Goal: Obtain resource: Obtain resource

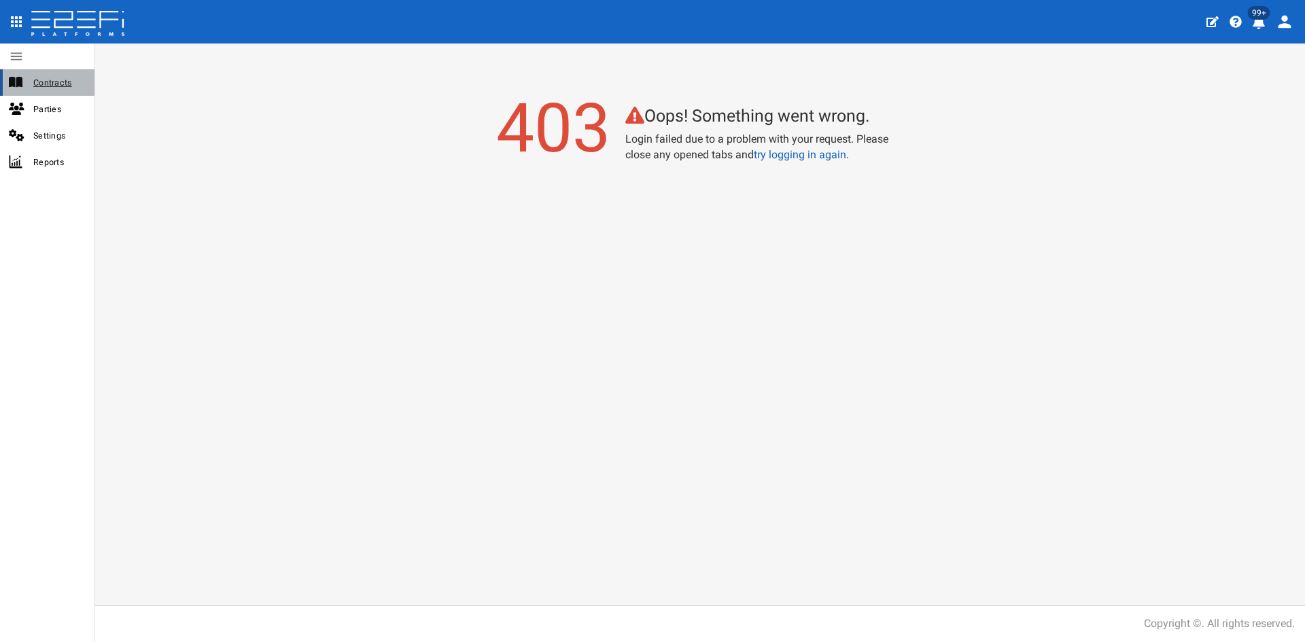
click at [36, 90] on span "Contracts" at bounding box center [58, 83] width 50 height 16
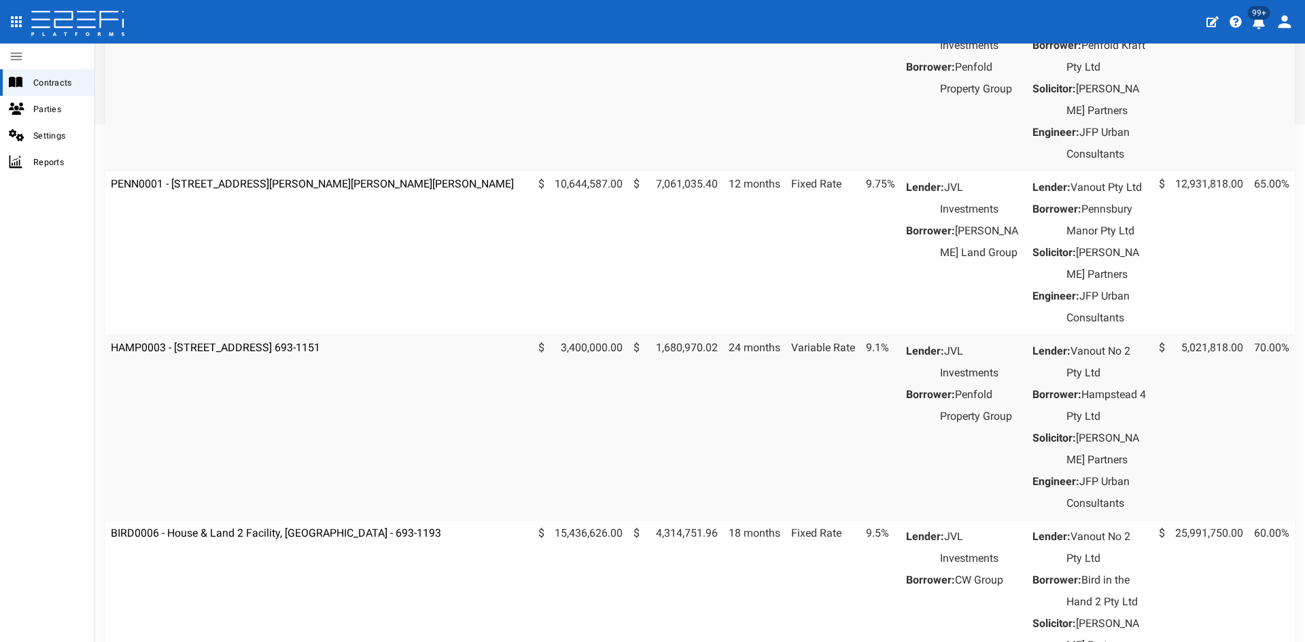
scroll to position [1123, 0]
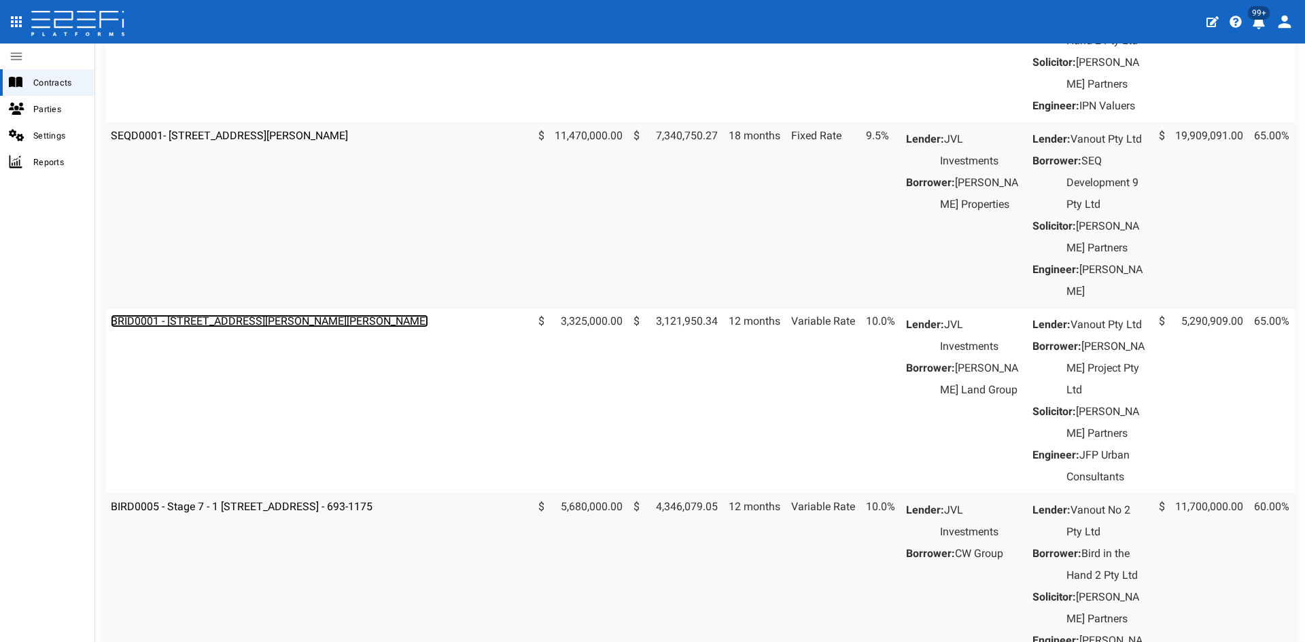
click at [328, 328] on link "BRID0001 - [STREET_ADDRESS][PERSON_NAME][PERSON_NAME]" at bounding box center [269, 321] width 317 height 13
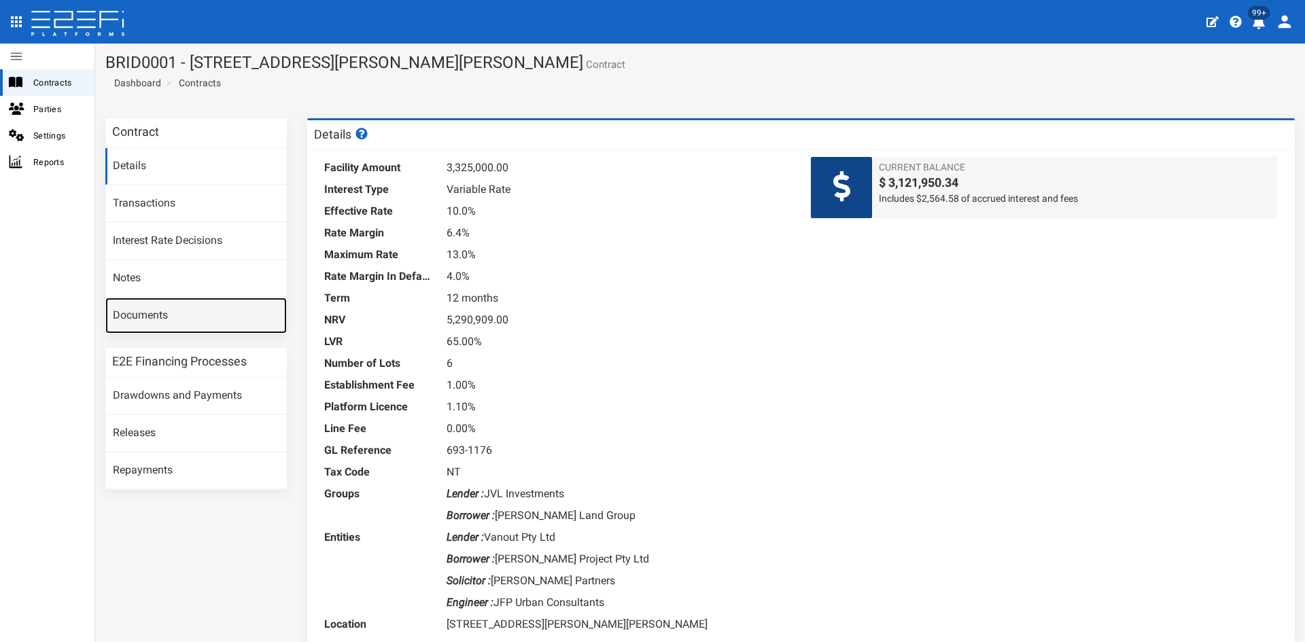
click at [133, 319] on link "Documents" at bounding box center [196, 316] width 182 height 37
click at [944, 169] on span "Current Balance" at bounding box center [1075, 167] width 392 height 14
click at [134, 317] on link "Documents" at bounding box center [196, 316] width 182 height 37
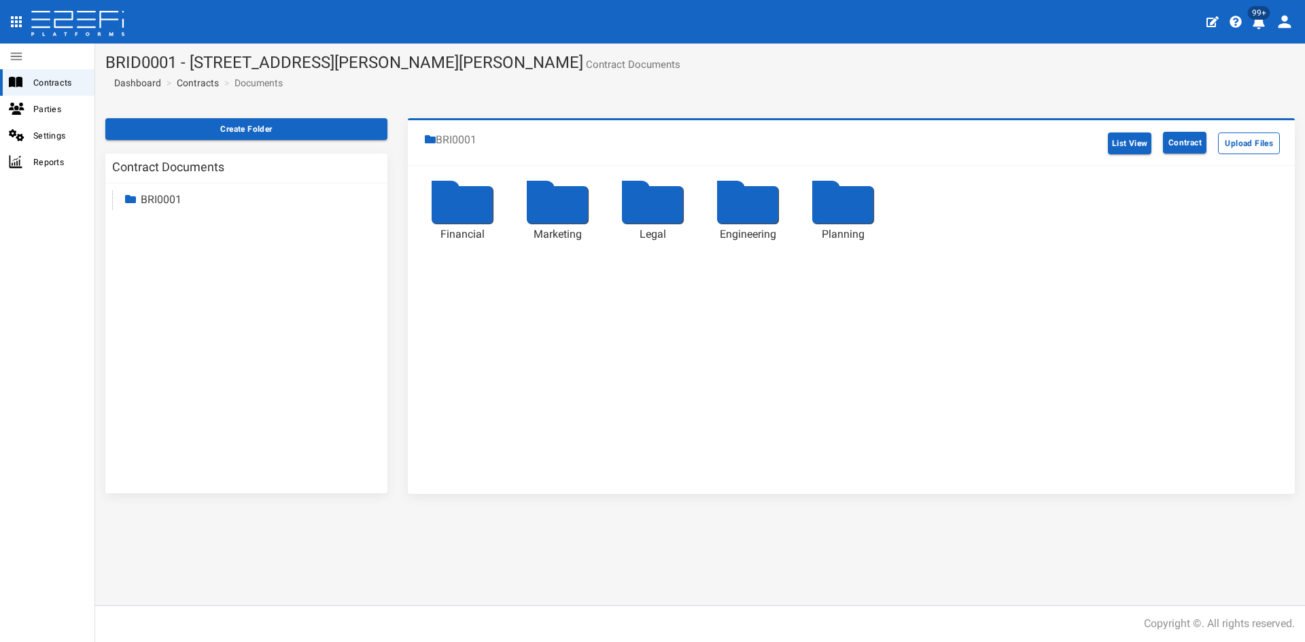
click at [481, 214] on div at bounding box center [462, 204] width 61 height 37
click at [152, 194] on link "BRI0001" at bounding box center [161, 199] width 41 height 13
click at [27, 90] on div "Contracts" at bounding box center [47, 82] width 94 height 27
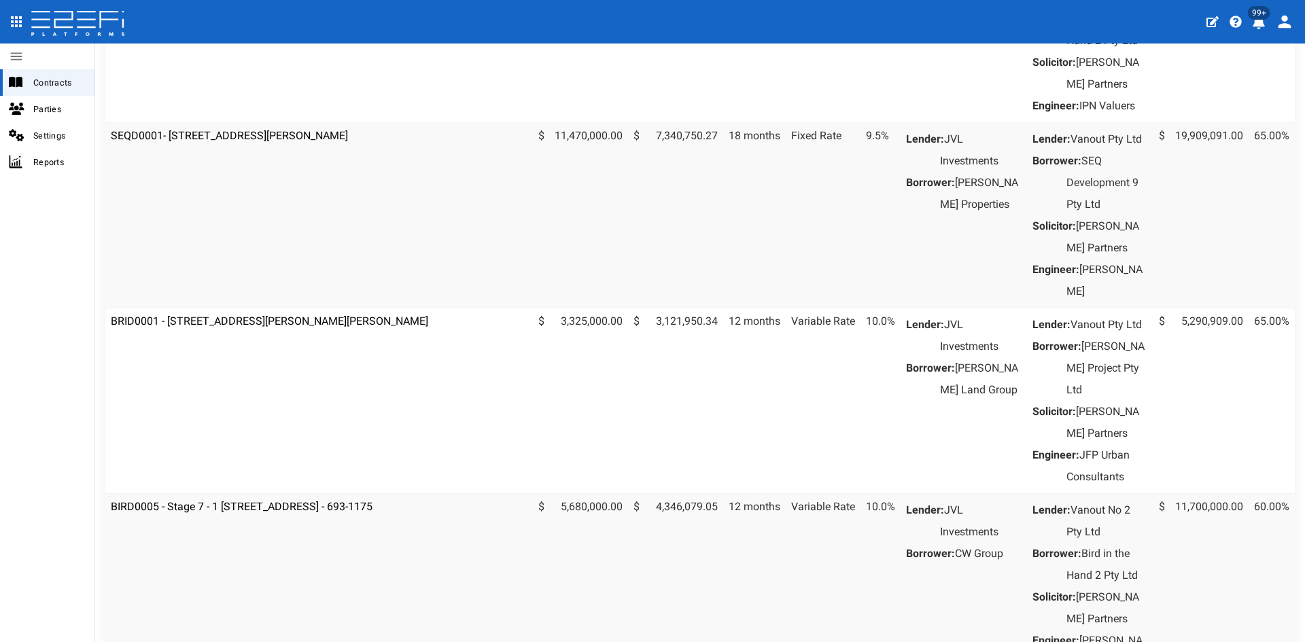
scroll to position [1685, 0]
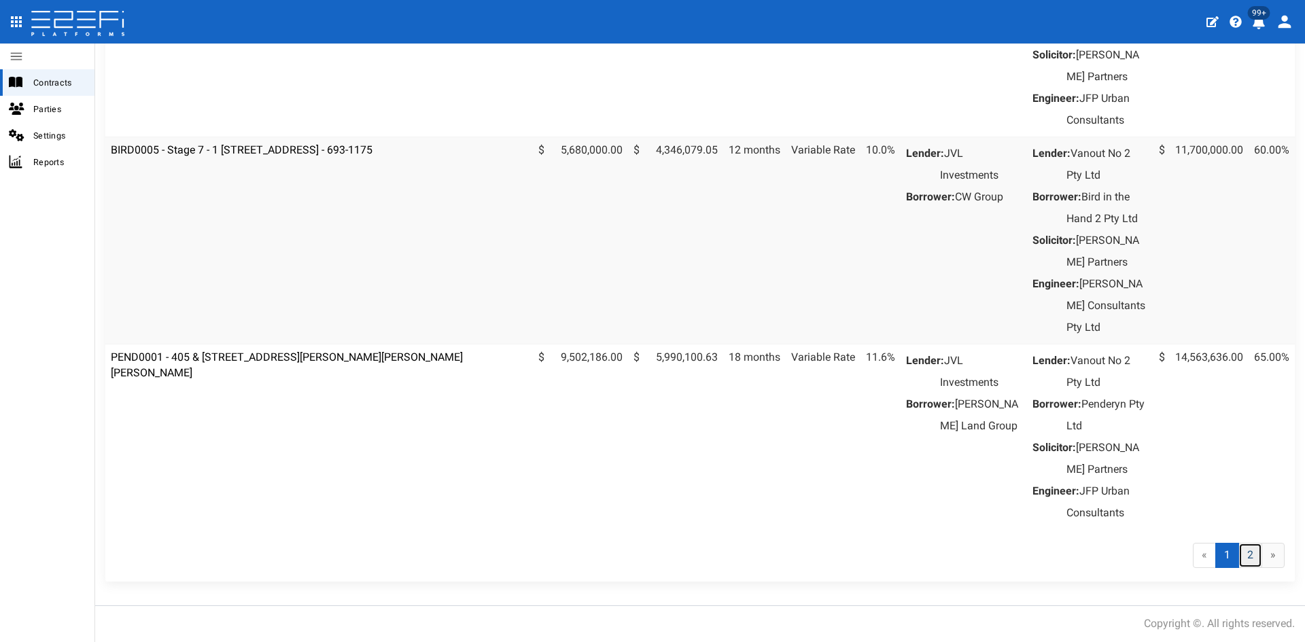
click at [1239, 568] on link "2" at bounding box center [1251, 555] width 24 height 25
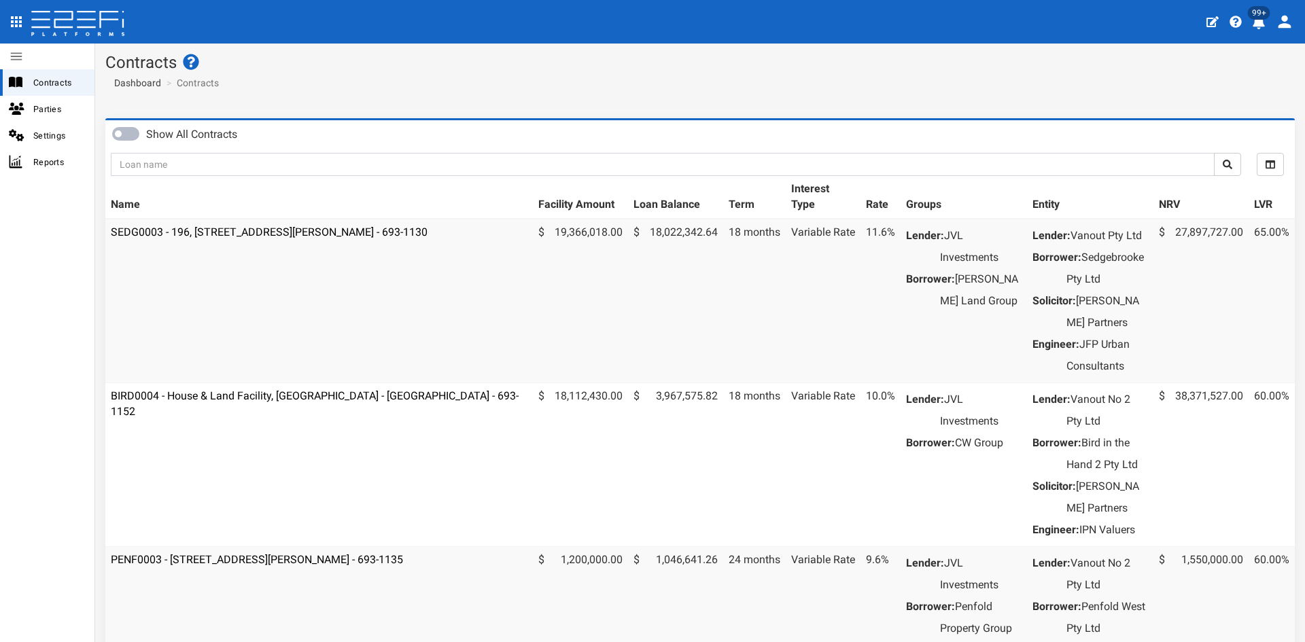
click at [1291, 580] on div "Show All Contracts All Selected Facility Amount Loan Balance Term Interest Type…" at bounding box center [700, 550] width 1210 height 865
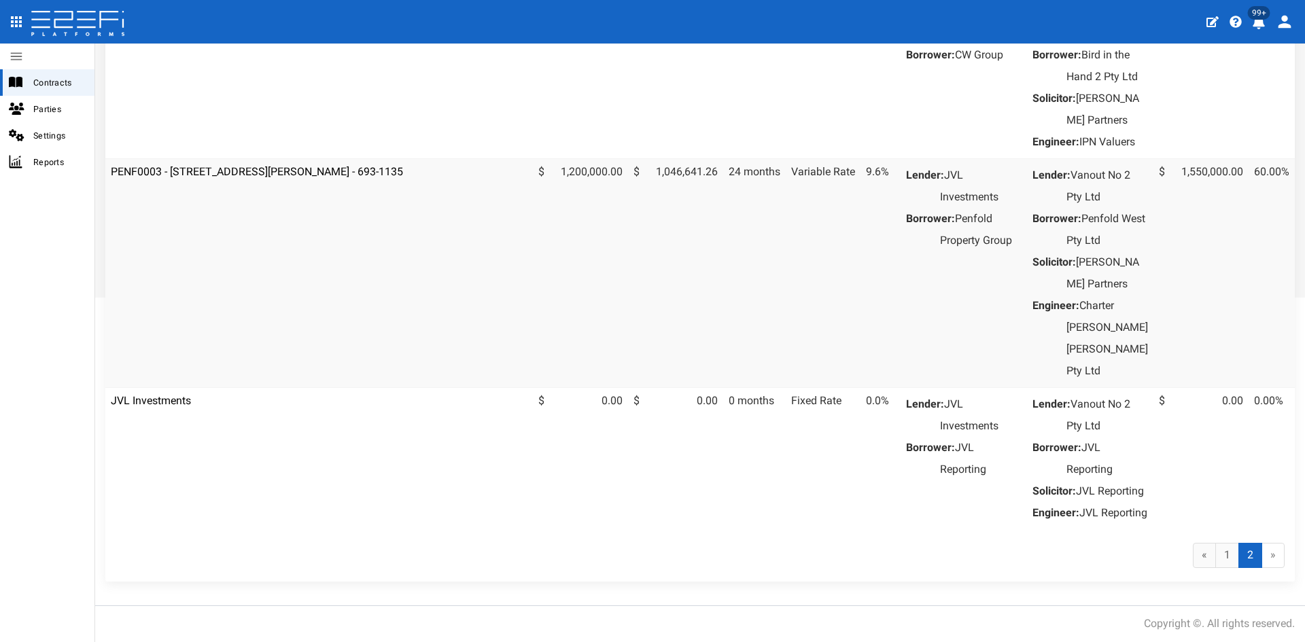
click at [168, 387] on td "JVL Investments" at bounding box center [319, 458] width 428 height 142
click at [159, 394] on link "JVL Investments" at bounding box center [151, 400] width 80 height 13
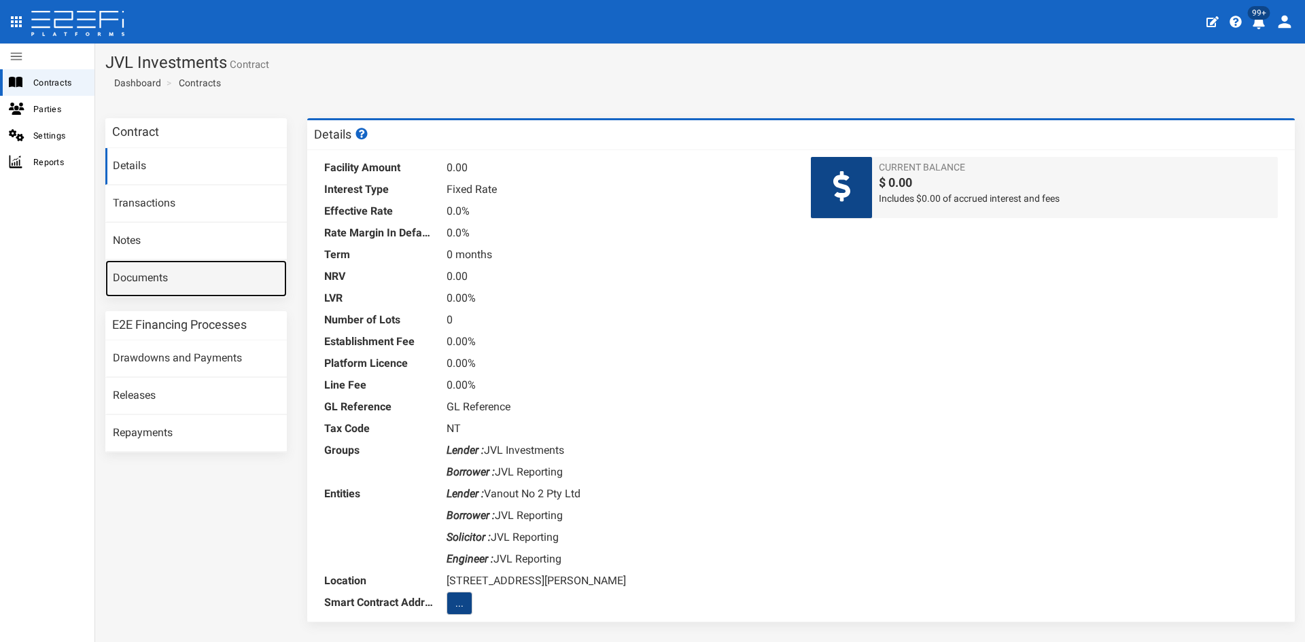
click at [128, 280] on link "Documents" at bounding box center [196, 278] width 182 height 37
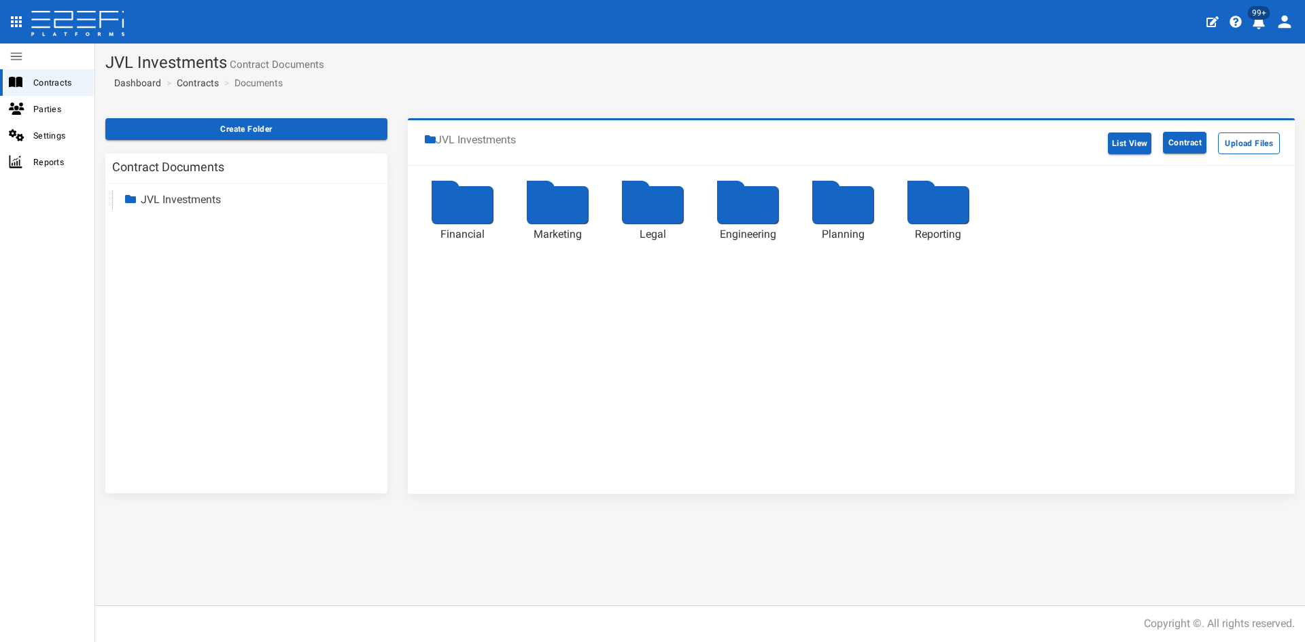
click at [923, 201] on div at bounding box center [938, 204] width 61 height 37
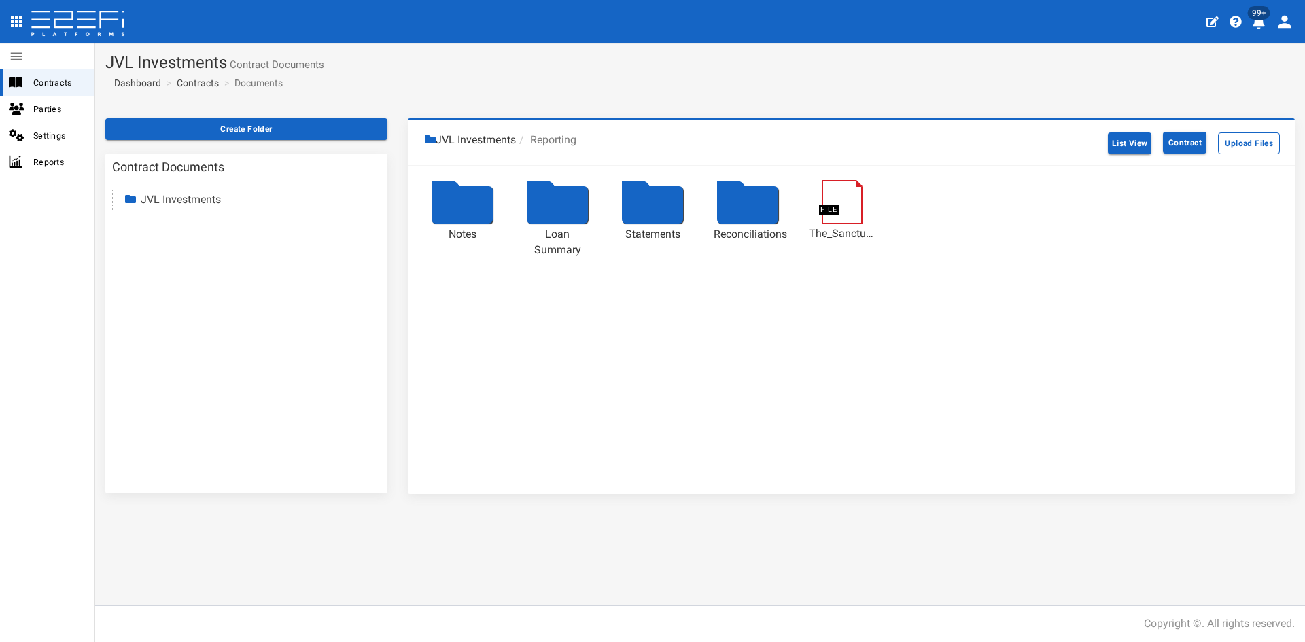
click at [640, 211] on div at bounding box center [652, 204] width 61 height 37
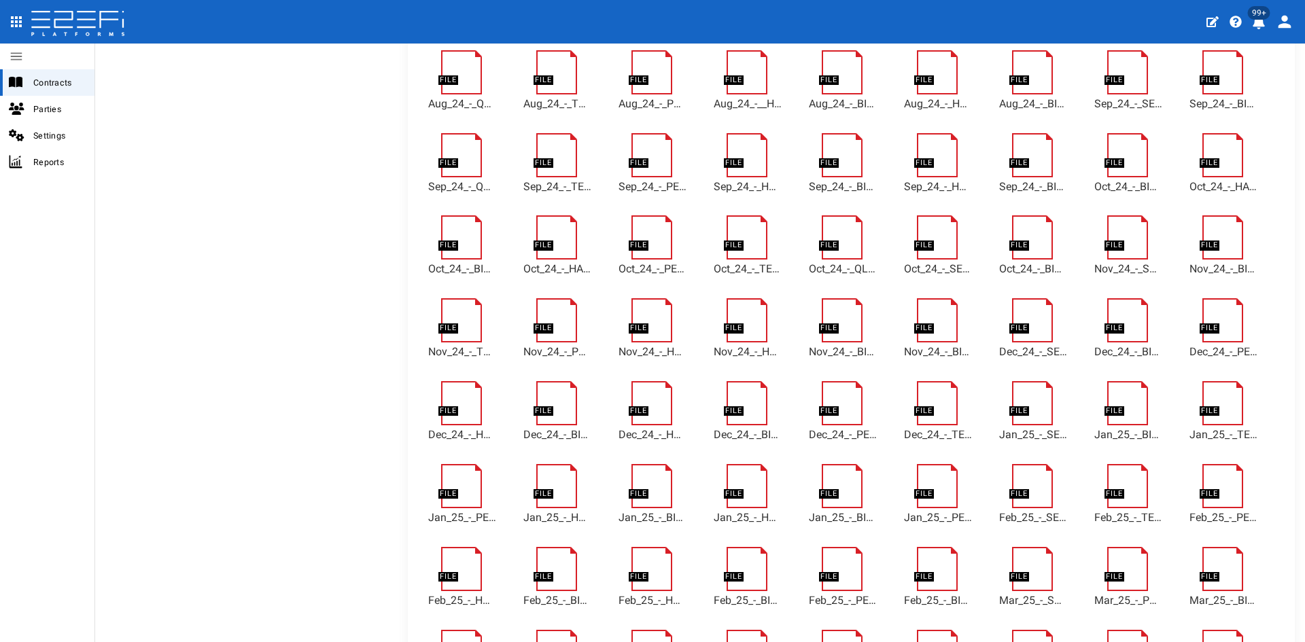
scroll to position [2597, 0]
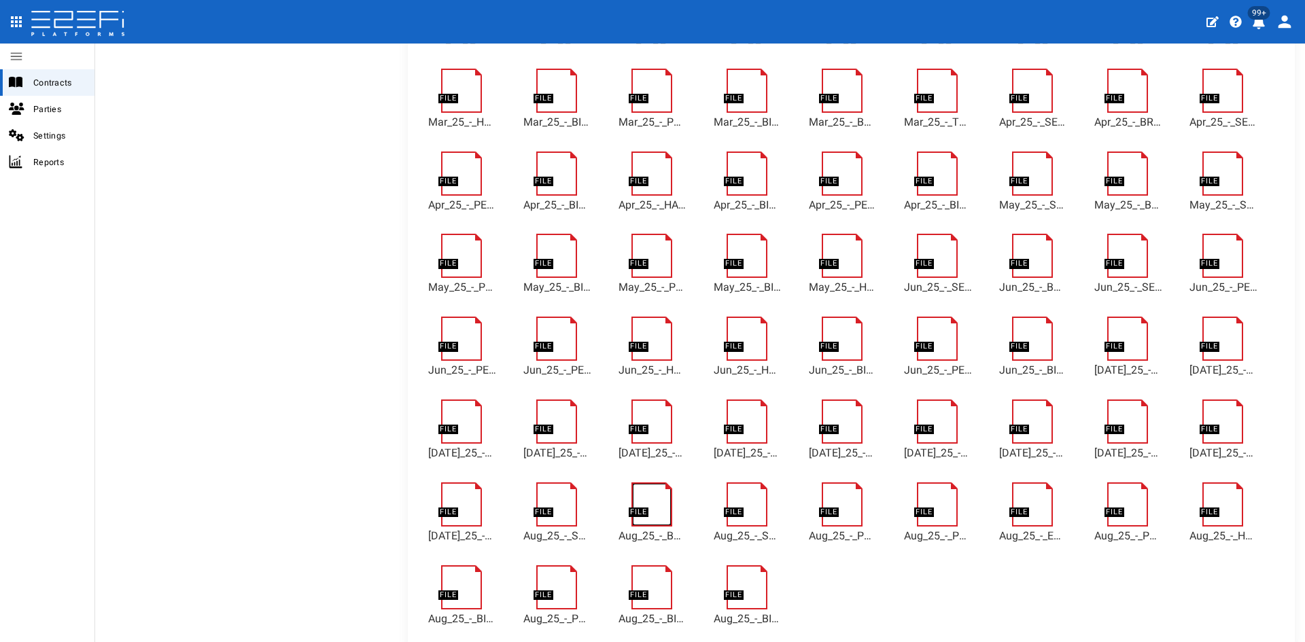
click at [655, 489] on link at bounding box center [659, 489] width 55 height 0
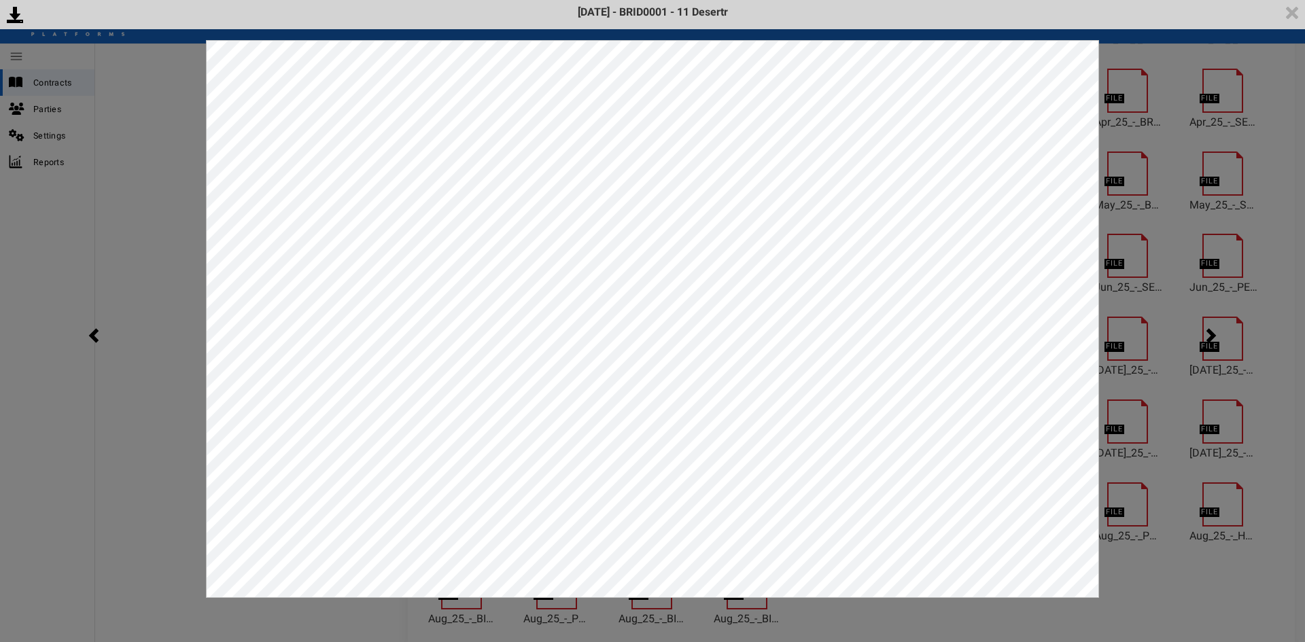
scroll to position [2624, 0]
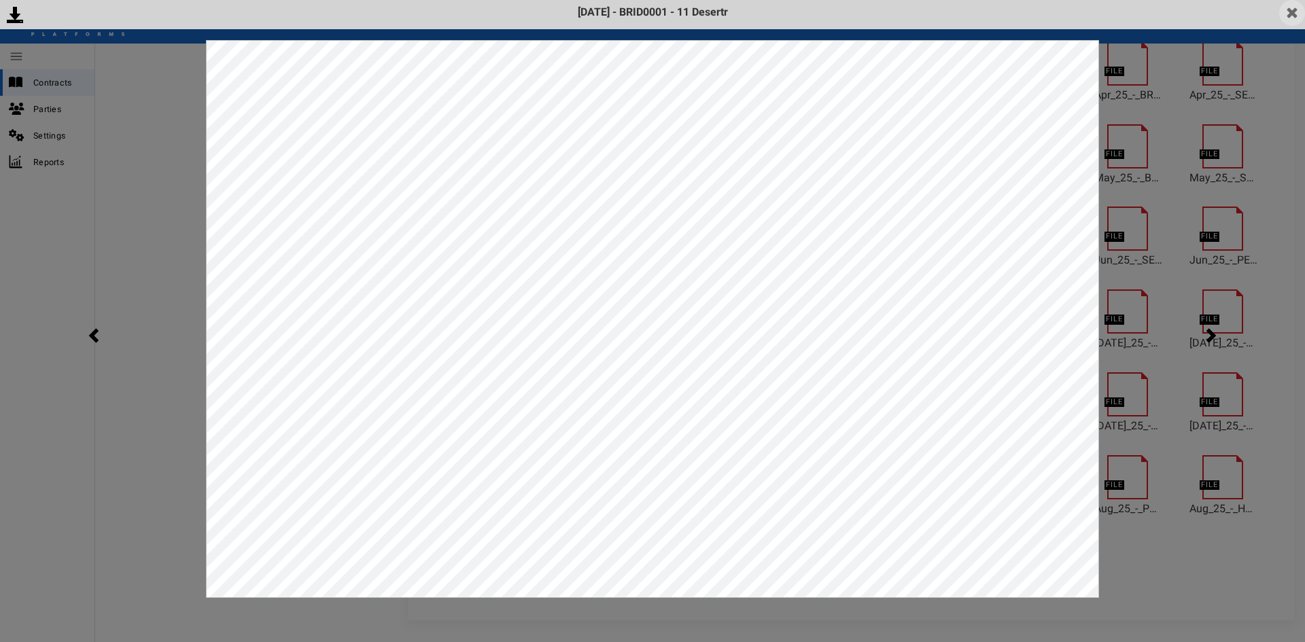
click at [1301, 14] on img at bounding box center [1292, 13] width 26 height 26
